Goal: Task Accomplishment & Management: Use online tool/utility

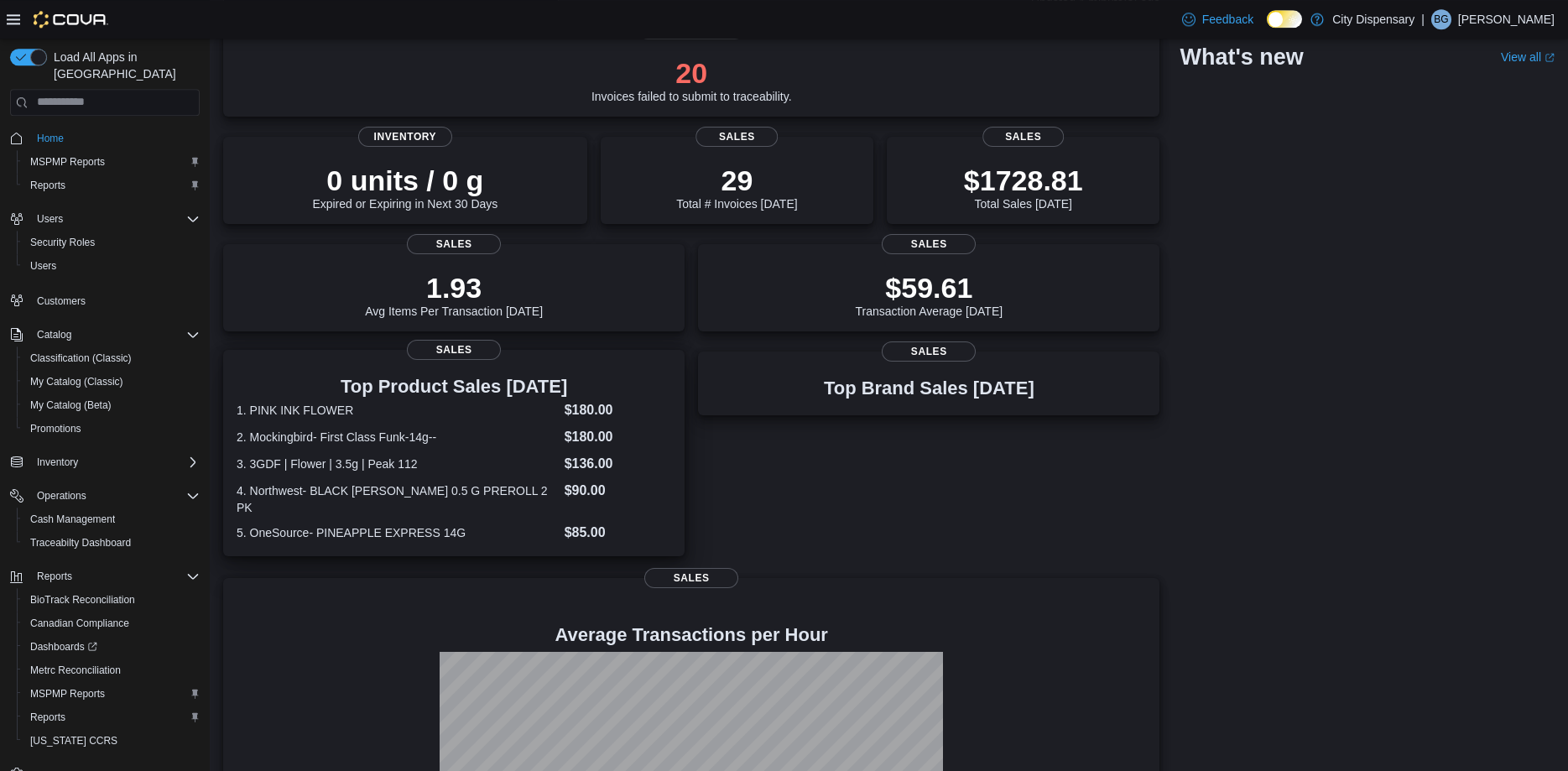
scroll to position [320, 0]
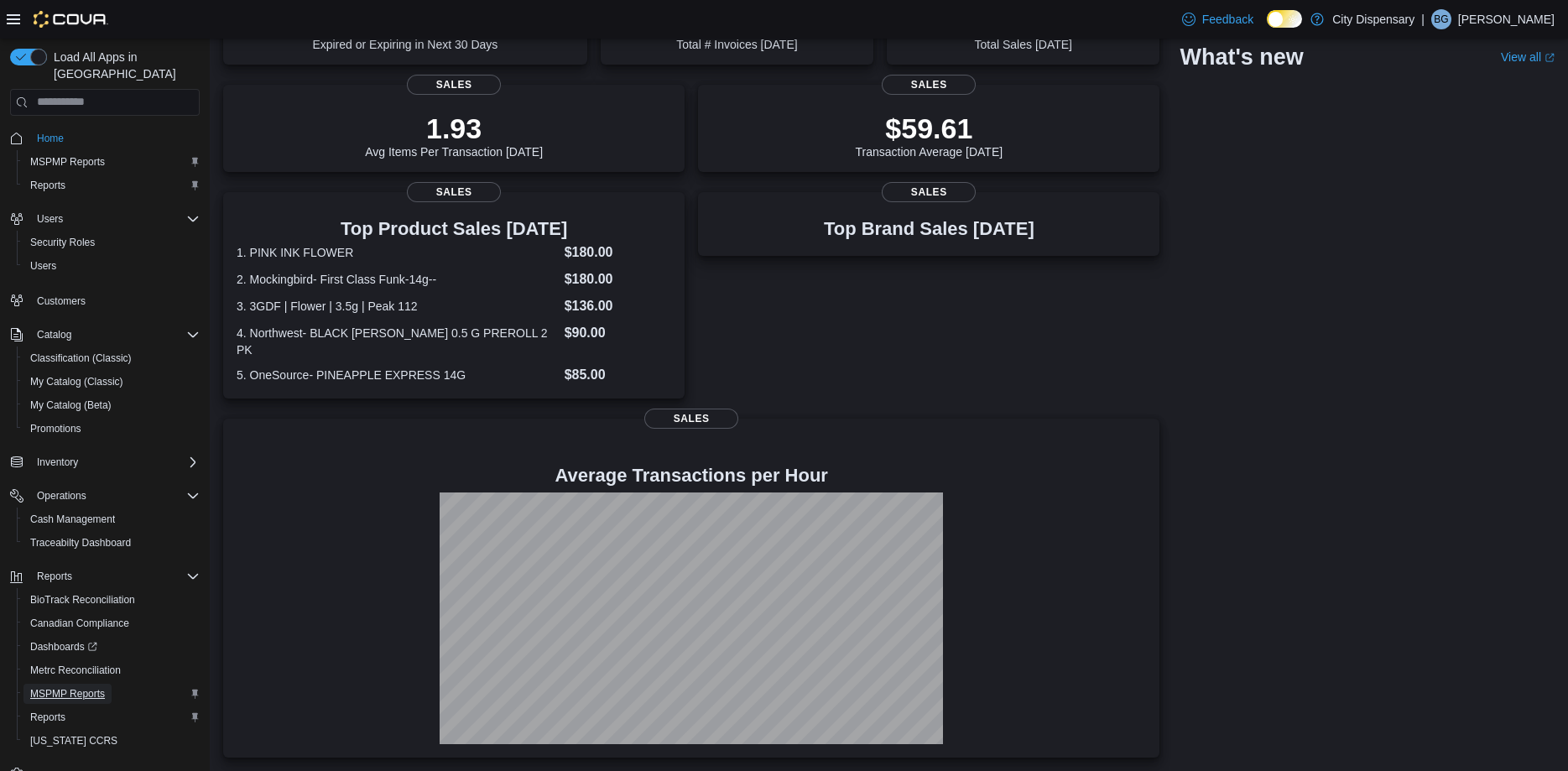
click at [75, 687] on span "MSPMP Reports" at bounding box center [67, 693] width 74 height 13
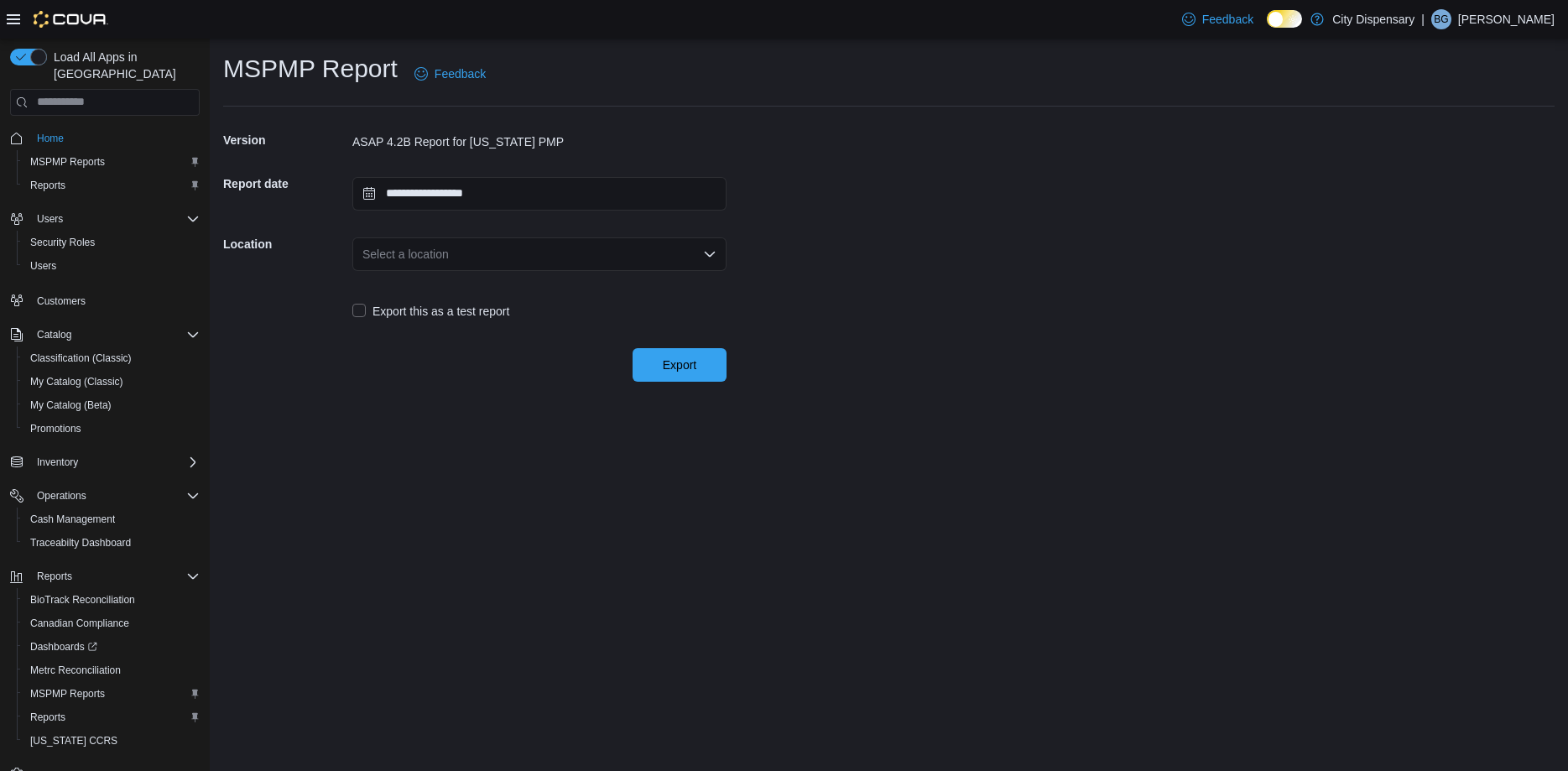
click at [697, 250] on div "Select a location" at bounding box center [539, 254] width 374 height 33
click at [442, 308] on span "830-D City Ave South" at bounding box center [550, 307] width 334 height 17
click at [670, 368] on span "Export" at bounding box center [679, 364] width 33 height 17
